Goal: Information Seeking & Learning: Check status

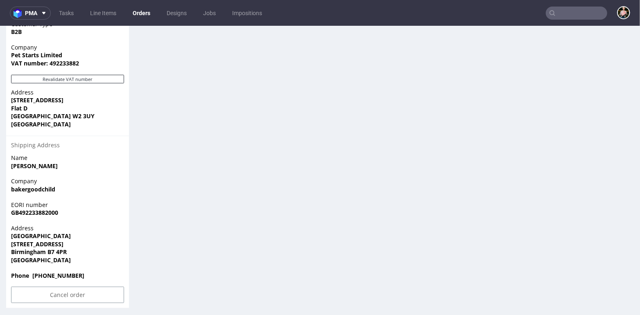
scroll to position [559, 0]
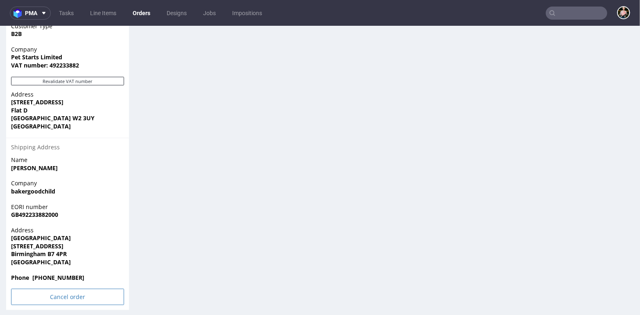
click at [63, 305] on input "Cancel order" at bounding box center [67, 297] width 113 height 16
click at [53, 281] on icon at bounding box center [50, 283] width 5 height 6
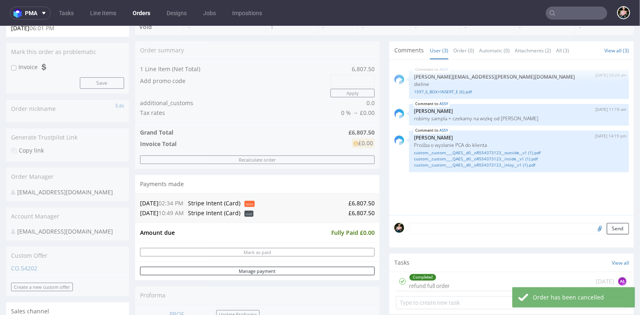
scroll to position [95, 0]
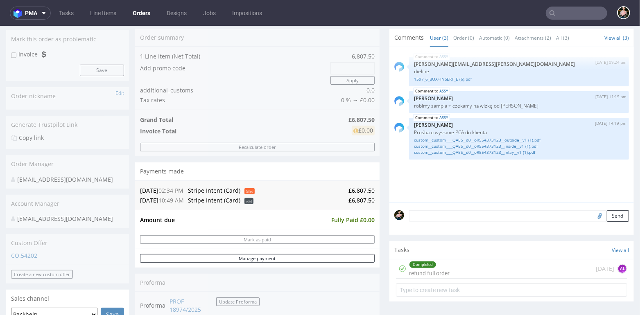
click at [564, 12] on input "text" at bounding box center [576, 13] width 61 height 13
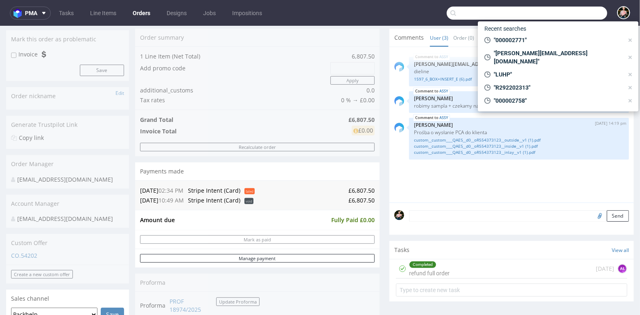
paste input "R622355168"
type input "R622355168"
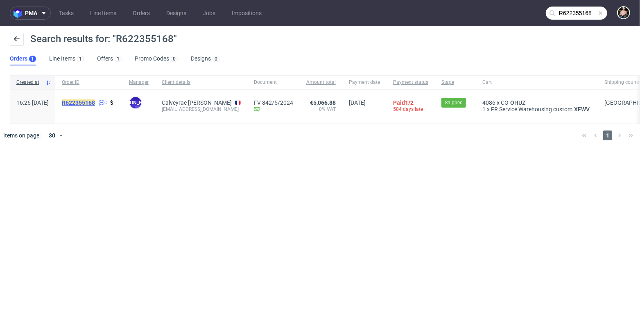
click at [95, 101] on mark "R622355168" at bounding box center [78, 102] width 33 height 7
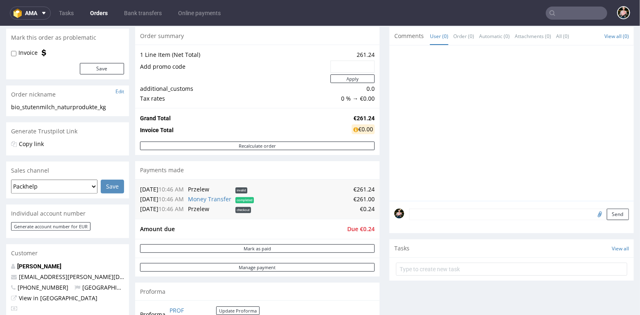
scroll to position [74, 0]
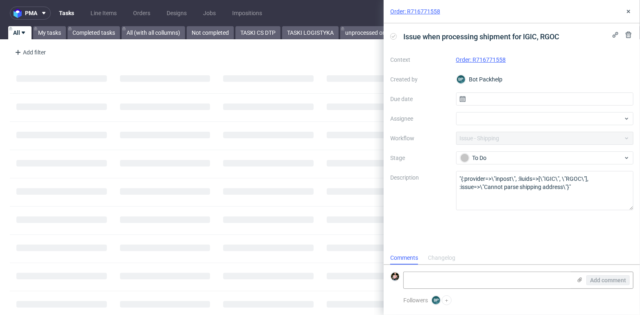
scroll to position [7, 0]
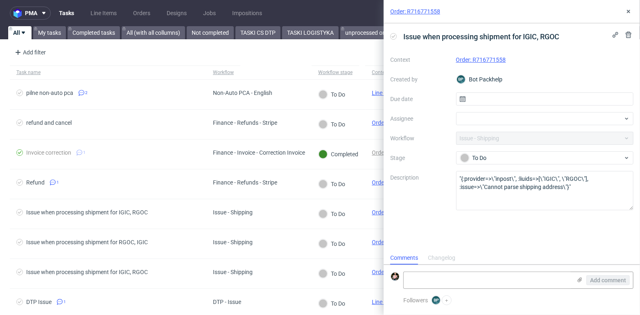
click at [481, 55] on div "Order: R716771558" at bounding box center [545, 60] width 178 height 10
click at [476, 61] on link "Order: R716771558" at bounding box center [481, 59] width 50 height 7
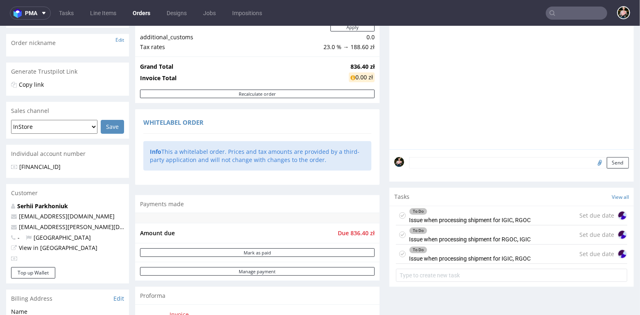
scroll to position [137, 0]
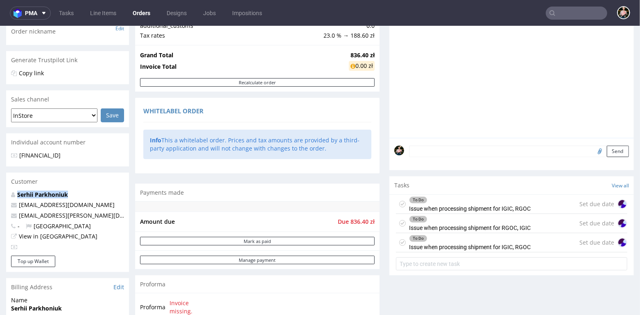
drag, startPoint x: 76, startPoint y: 193, endPoint x: 14, endPoint y: 192, distance: 61.4
click at [14, 193] on p "Serhii Parkhoniuk" at bounding box center [67, 194] width 113 height 8
copy strong "Serhii Parkhoniuk"
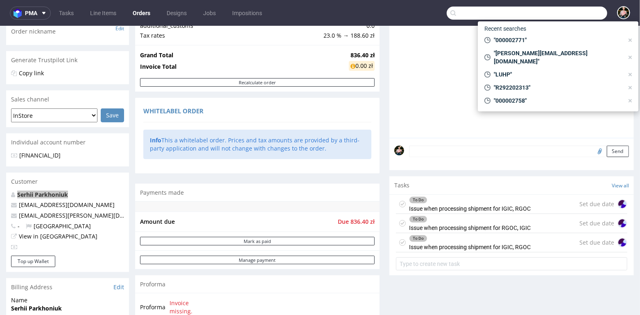
click at [569, 12] on input "text" at bounding box center [527, 13] width 160 height 13
paste input "Serhii Parkhoniuk"
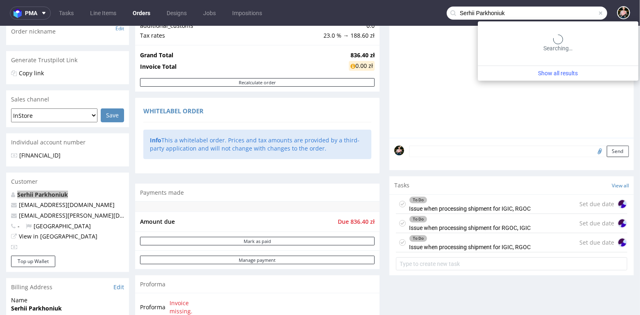
type input "Serhii Parkhoniuk"
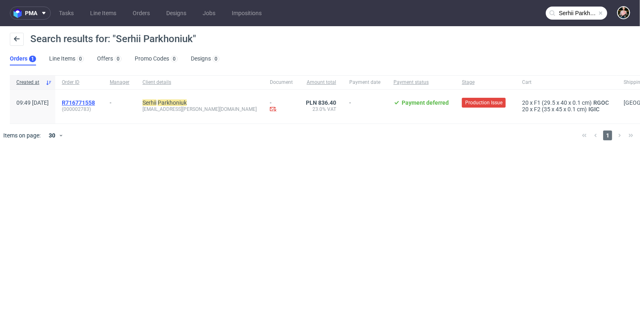
click at [95, 102] on span "R716771558" at bounding box center [78, 102] width 33 height 7
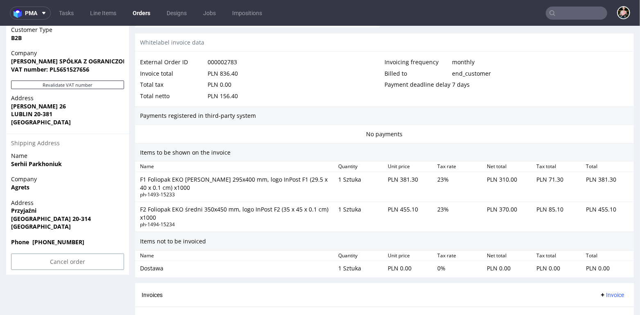
scroll to position [395, 0]
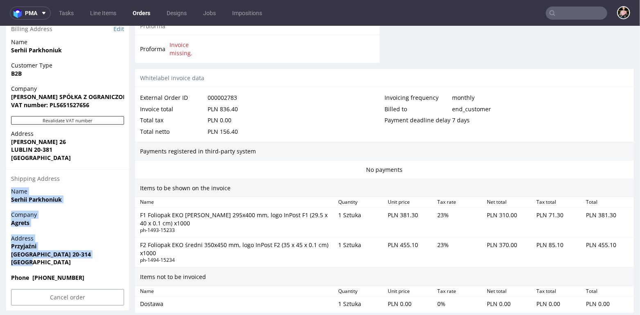
drag, startPoint x: 41, startPoint y: 258, endPoint x: 7, endPoint y: 186, distance: 79.5
click at [7, 186] on section "Billing Address Edit Name Serhii Parkhoniuk Customer Type B2B Company AGREST SP…" at bounding box center [67, 165] width 123 height 290
copy section "Name Serhii Parkhoniuk Company Agrets Address Przyjaźni Lublin 20-314 Poland"
click at [101, 206] on div "Name Serhii Parkhoniuk" at bounding box center [67, 198] width 123 height 23
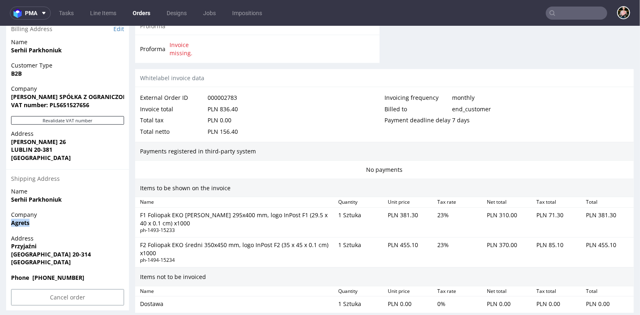
drag, startPoint x: 36, startPoint y: 221, endPoint x: 5, endPoint y: 221, distance: 30.3
click at [5, 221] on div "Order R716771558 (000002783) 19.09.2025 09:49 AM Mark this order as problematic…" at bounding box center [320, 45] width 640 height 788
copy strong "Agrets"
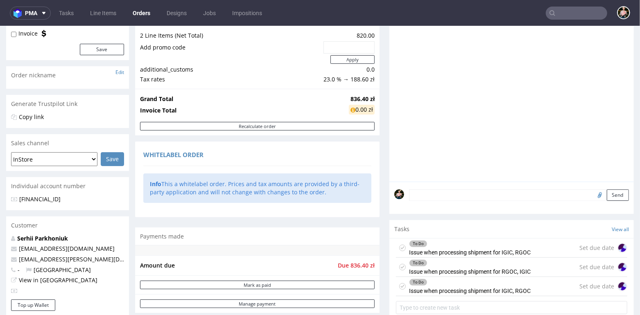
scroll to position [0, 0]
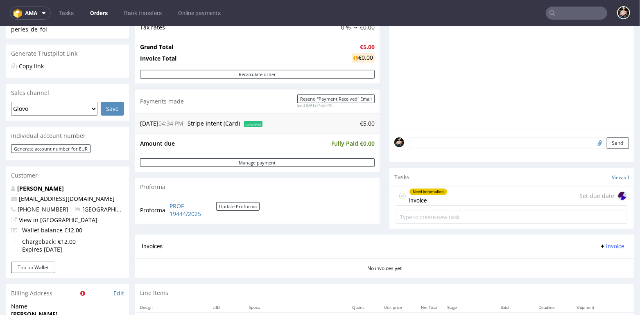
scroll to position [160, 0]
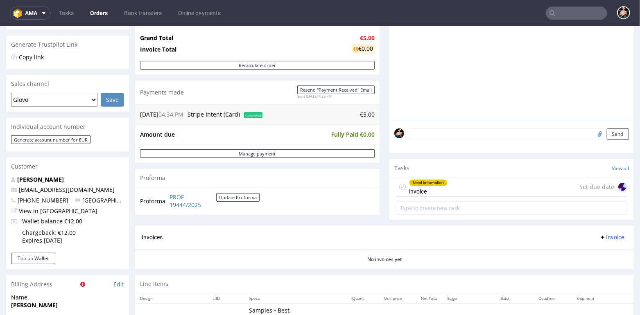
click at [468, 190] on div "Need information invoice Set due date" at bounding box center [511, 186] width 231 height 19
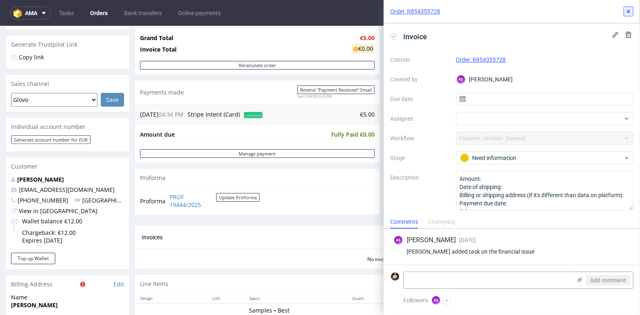
click at [631, 11] on icon at bounding box center [628, 11] width 7 height 7
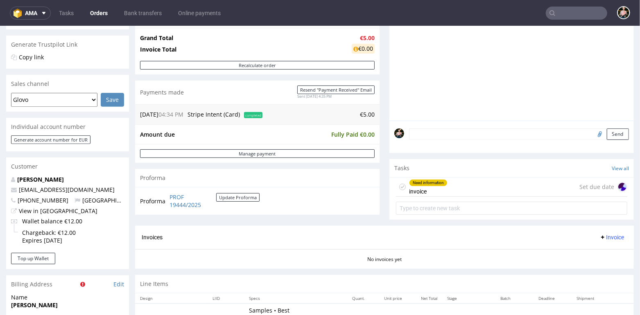
scroll to position [268, 0]
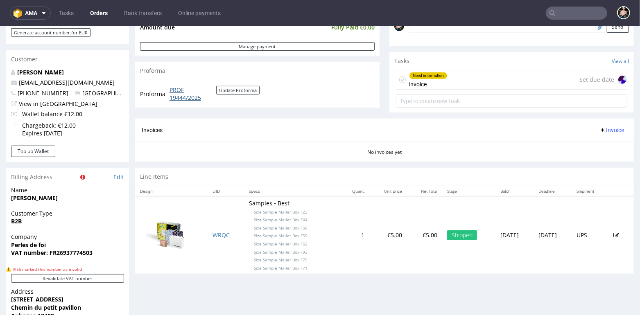
click at [180, 97] on link "PROF 19444/2025" at bounding box center [192, 94] width 47 height 16
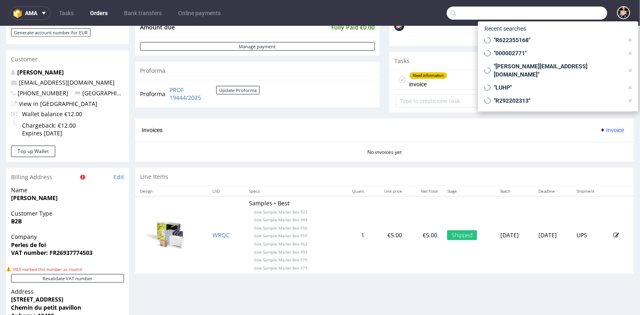
click at [564, 14] on input "text" at bounding box center [527, 13] width 160 height 13
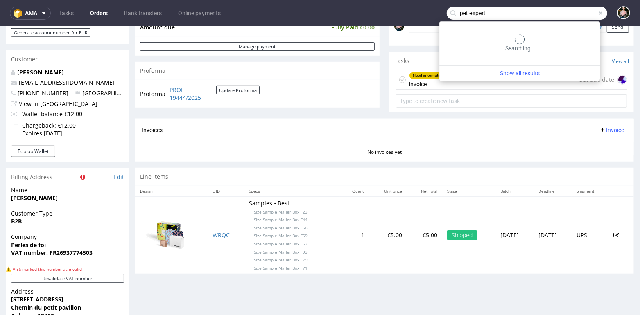
type input "pet expert"
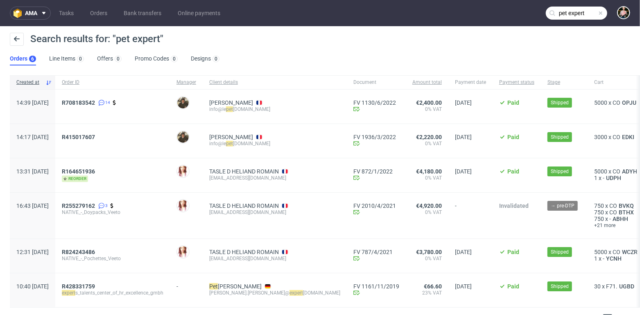
click at [597, 12] on span at bounding box center [600, 13] width 7 height 7
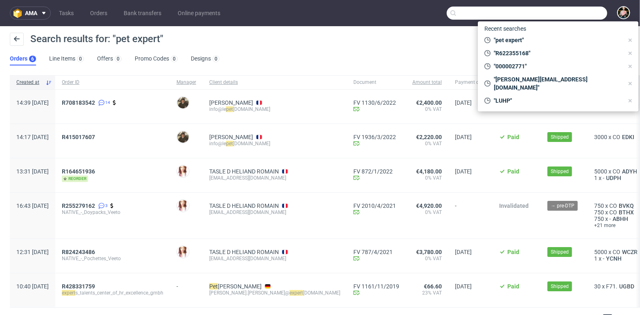
click at [569, 12] on input "text" at bounding box center [527, 13] width 160 height 13
paste input "https://platform.packhelp.com/sma/offers/details/51532"
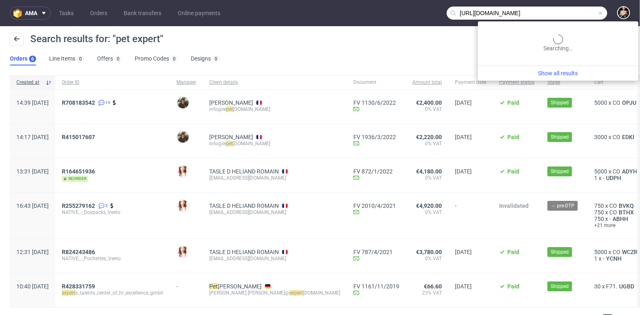
scroll to position [0, 1]
type input "https://platform.packhelp.com/sma/offers/details/51532"
